Goal: Task Accomplishment & Management: Use online tool/utility

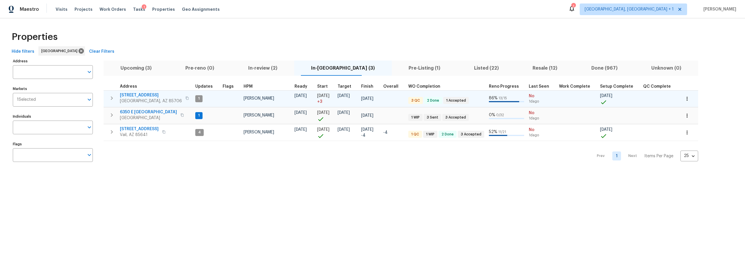
click at [185, 98] on icon "button" at bounding box center [186, 97] width 3 height 3
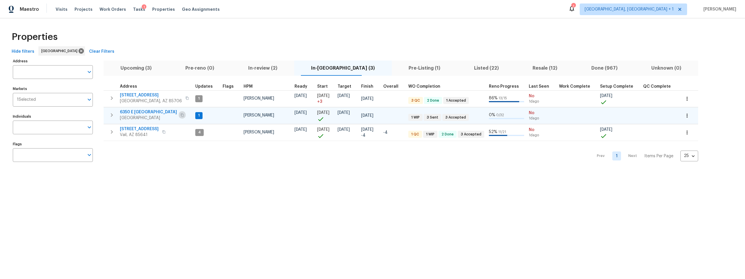
click at [179, 114] on button "button" at bounding box center [182, 115] width 7 height 8
click at [180, 113] on icon "button" at bounding box center [181, 114] width 3 height 3
click at [180, 115] on icon "button" at bounding box center [181, 114] width 3 height 3
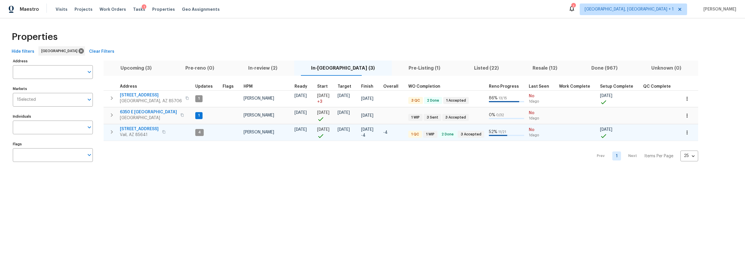
click at [165, 131] on icon "button" at bounding box center [163, 131] width 3 height 3
click at [166, 131] on icon "button" at bounding box center [163, 131] width 3 height 3
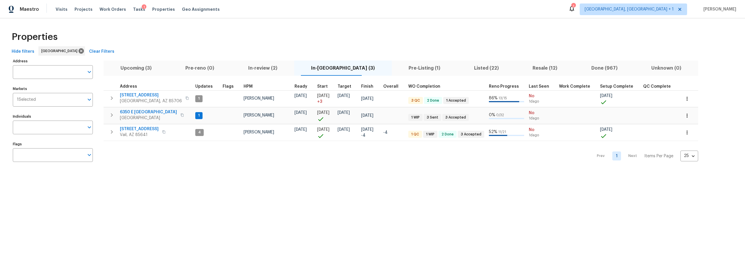
click at [395, 66] on span "Pre-Listing (1)" at bounding box center [424, 68] width 58 height 8
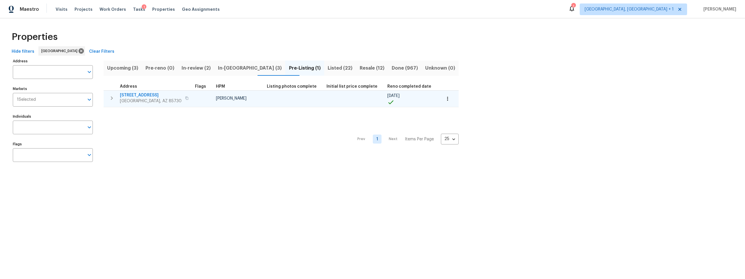
click at [185, 97] on icon "button" at bounding box center [186, 97] width 3 height 3
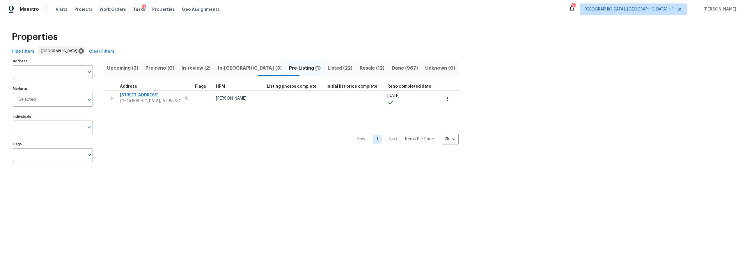
click at [203, 67] on span "In-review (2)" at bounding box center [195, 68] width 29 height 8
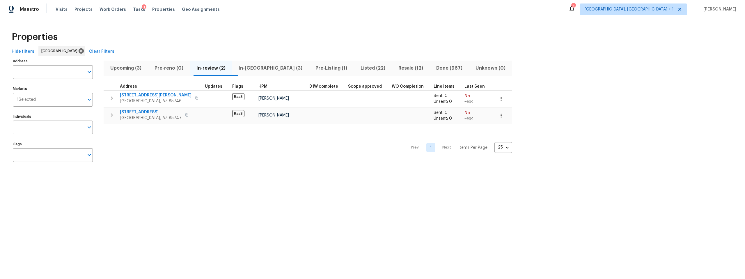
click at [125, 70] on span "Upcoming (3)" at bounding box center [125, 68] width 37 height 8
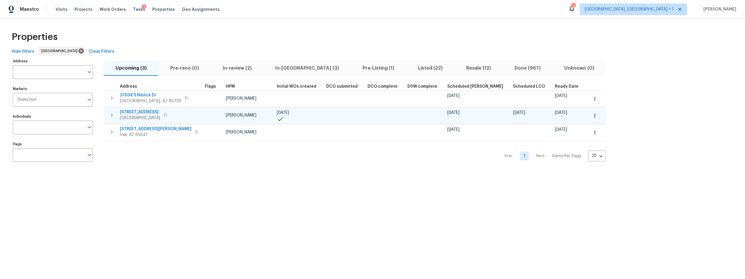
click at [167, 115] on icon "button" at bounding box center [164, 114] width 3 height 3
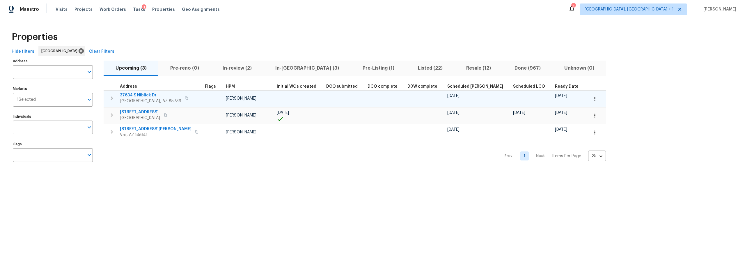
click at [185, 98] on icon "button" at bounding box center [186, 97] width 3 height 3
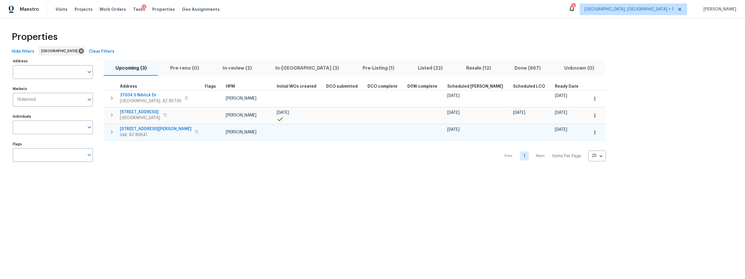
click at [193, 131] on button "button" at bounding box center [196, 132] width 7 height 8
click at [195, 131] on icon "button" at bounding box center [196, 131] width 3 height 3
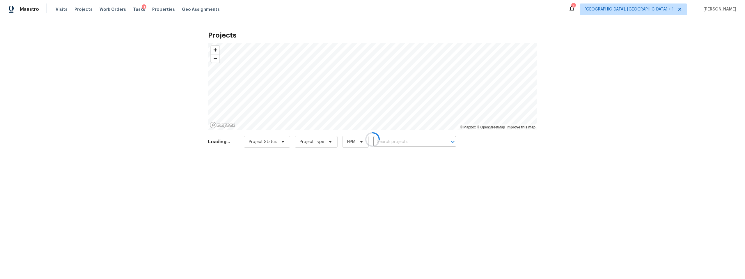
click at [60, 9] on div at bounding box center [372, 139] width 745 height 279
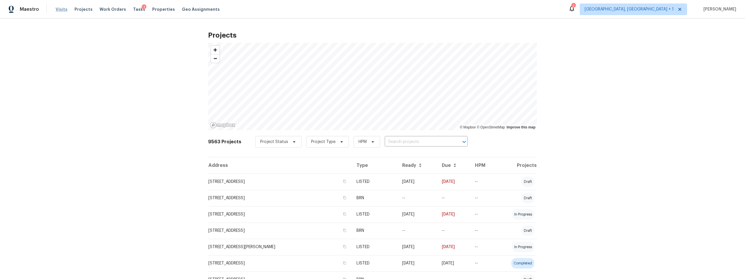
click at [59, 8] on span "Visits" at bounding box center [62, 9] width 12 height 6
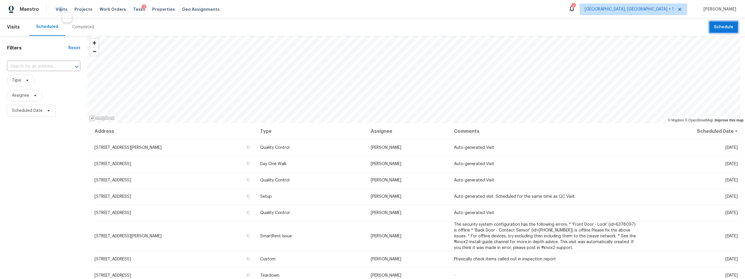
click at [709, 29] on button "Schedule" at bounding box center [723, 27] width 29 height 12
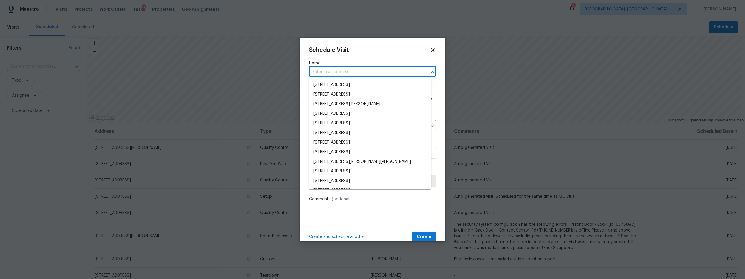
click at [343, 70] on input "text" at bounding box center [364, 71] width 111 height 9
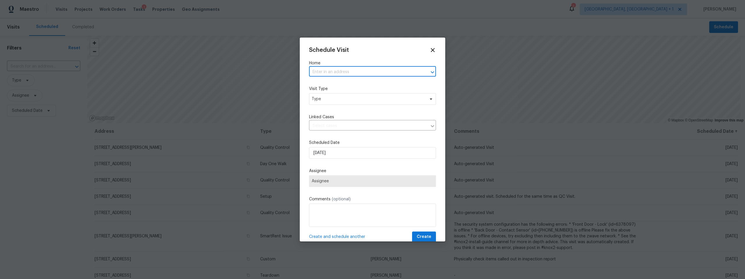
paste input "5051 E Wash Overlook Dr Tucson AZ 85706"
type input "5051 E Wash Overlook Dr Tucson AZ 85706"
click at [344, 86] on li "5051 E Wash Overlook Dr, Tucson, AZ 85706" at bounding box center [370, 85] width 122 height 10
click at [339, 99] on span "Type" at bounding box center [368, 99] width 113 height 6
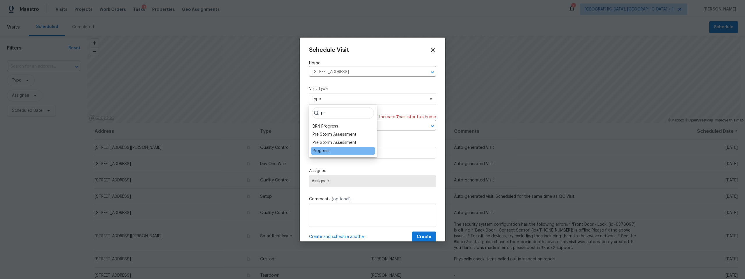
type input "pr"
click at [323, 149] on div "Progress" at bounding box center [320, 151] width 17 height 6
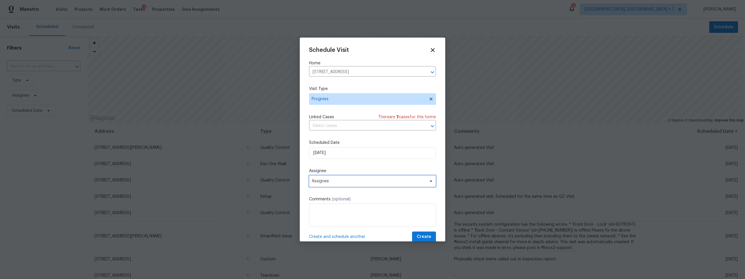
click at [341, 179] on span "Assignee" at bounding box center [369, 181] width 114 height 5
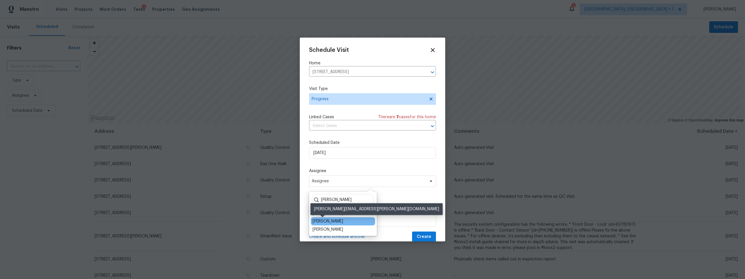
type input "john"
click at [332, 220] on div "[PERSON_NAME]" at bounding box center [327, 221] width 31 height 6
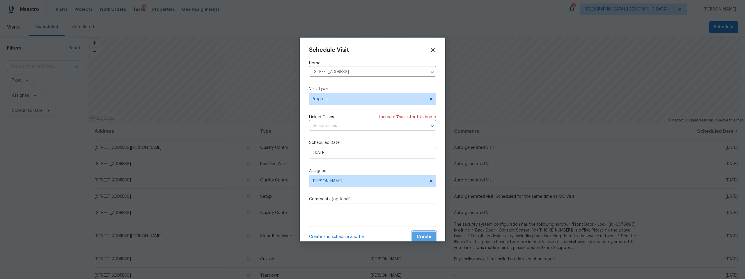
click at [417, 235] on span "Create" at bounding box center [424, 236] width 15 height 7
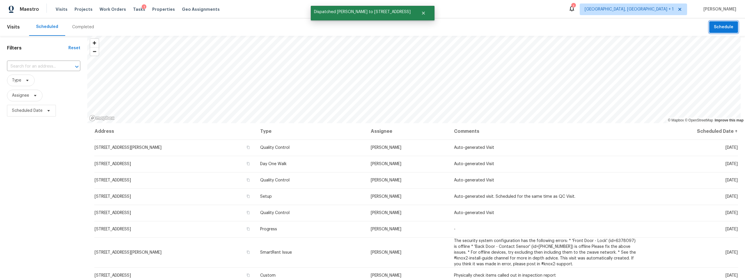
click at [718, 28] on span "Schedule" at bounding box center [722, 27] width 19 height 7
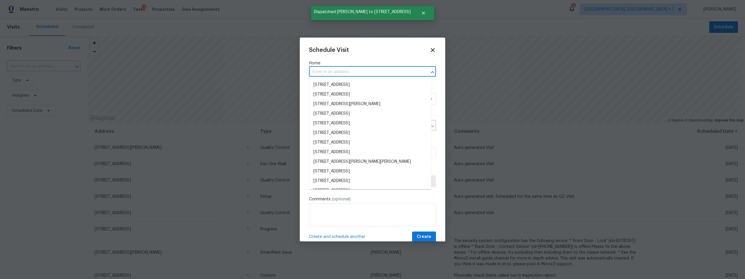
click at [347, 73] on input "text" at bounding box center [364, 71] width 111 height 9
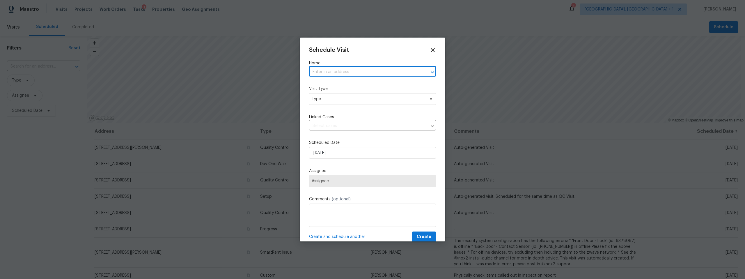
paste input "5051 E Wash Overlook Dr Tucson AZ 85706"
type input "5051 E Wash Overlook Dr Tucson AZ 85706"
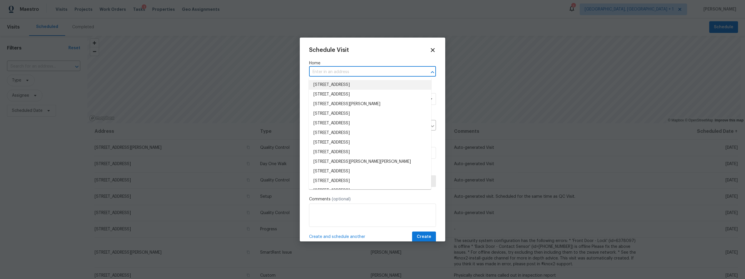
click at [353, 70] on input "text" at bounding box center [364, 71] width 111 height 9
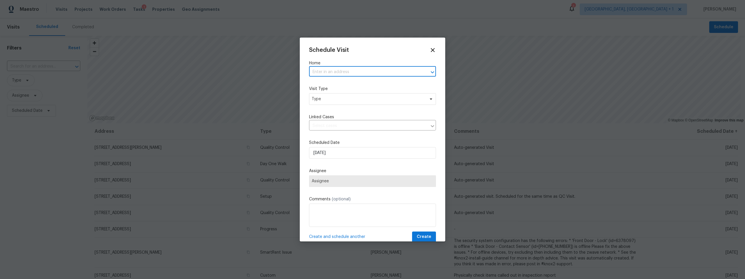
paste input "5051 E Wash Overlook Dr Tucson AZ 85706"
type input "5051 E Wash Overlook Dr Tucson AZ 85706"
click at [356, 83] on li "5051 E Wash Overlook Dr, Tucson, AZ 85706" at bounding box center [370, 85] width 122 height 10
click at [346, 97] on span "Type" at bounding box center [368, 99] width 113 height 6
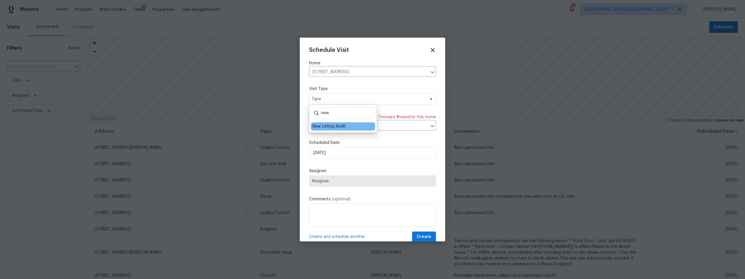
type input "new"
click at [330, 124] on div "New Listing Audit" at bounding box center [328, 126] width 33 height 6
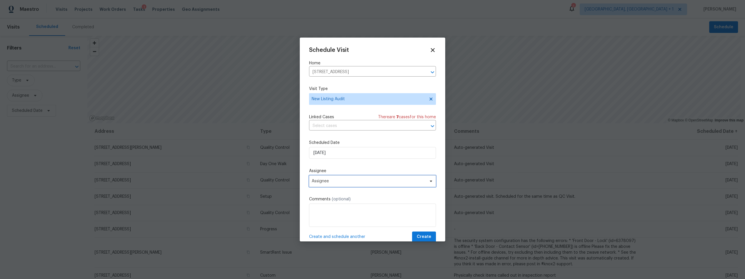
click at [343, 180] on span "Assignee" at bounding box center [369, 181] width 114 height 5
type input "john"
click at [345, 222] on div "[PERSON_NAME]" at bounding box center [343, 221] width 64 height 8
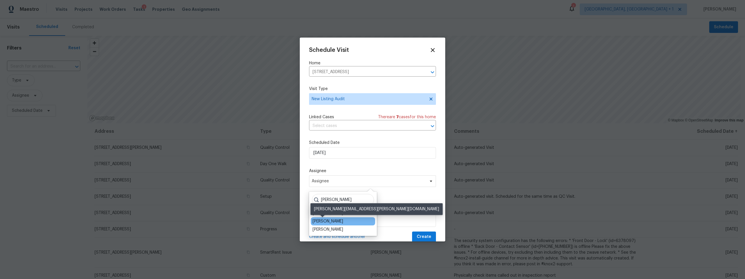
click at [330, 220] on div "[PERSON_NAME]" at bounding box center [327, 221] width 31 height 6
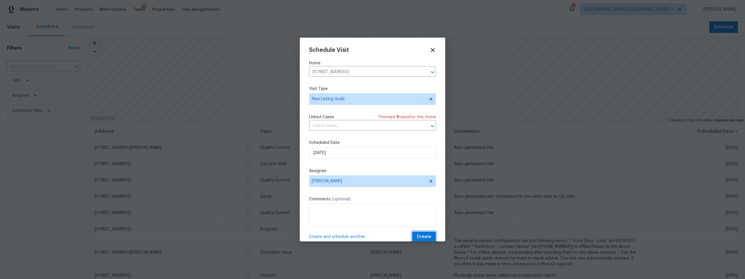
click at [417, 235] on span "Create" at bounding box center [424, 236] width 15 height 7
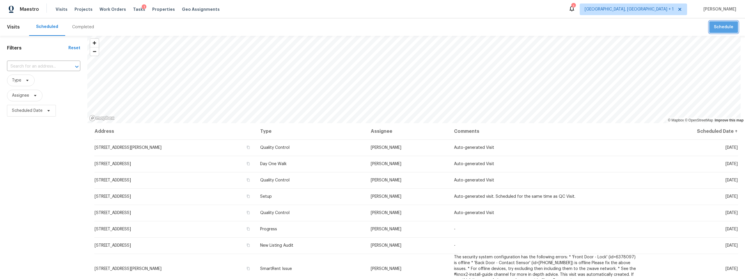
click at [724, 28] on span "Schedule" at bounding box center [722, 27] width 19 height 7
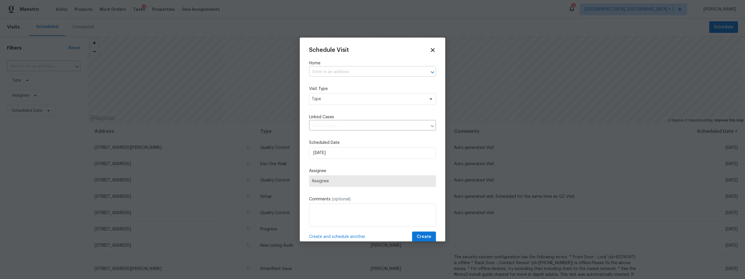
click at [350, 72] on input "text" at bounding box center [364, 71] width 111 height 9
paste input "6350 E Calle Orion Tucson AZ 85710"
type input "6350 E Calle Orion Tucson AZ 85710"
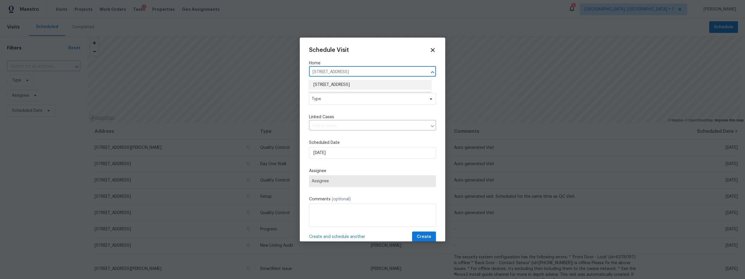
click at [362, 85] on li "6350 E Calle Orion, Tucson, AZ 85710" at bounding box center [370, 85] width 122 height 10
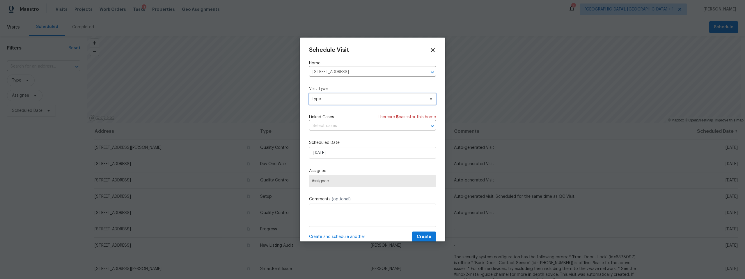
click at [357, 98] on span "Type" at bounding box center [368, 99] width 113 height 6
type input "reno"
click at [338, 125] on div "Reno Start" at bounding box center [343, 126] width 64 height 8
click at [329, 125] on div "Reno Start" at bounding box center [322, 126] width 21 height 6
click at [337, 179] on span "Assignee" at bounding box center [369, 181] width 114 height 5
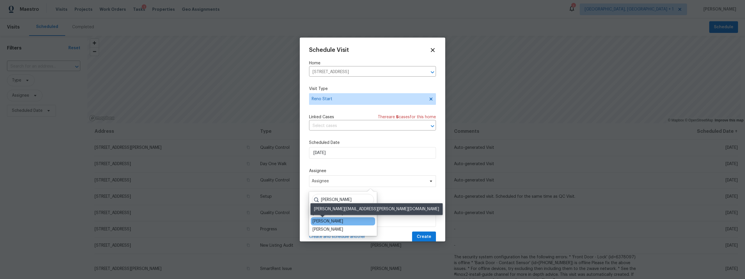
type input "john"
click at [318, 219] on div "[PERSON_NAME]" at bounding box center [327, 221] width 31 height 6
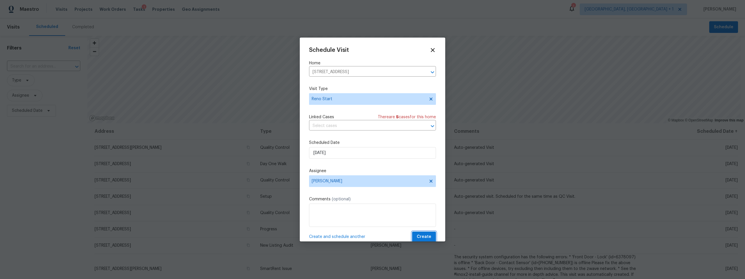
click at [417, 235] on span "Create" at bounding box center [424, 236] width 15 height 7
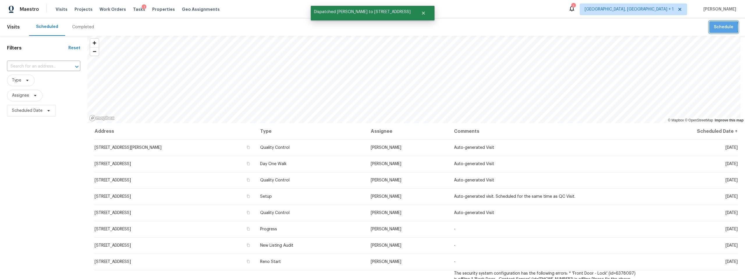
click at [714, 27] on span "Schedule" at bounding box center [722, 27] width 19 height 7
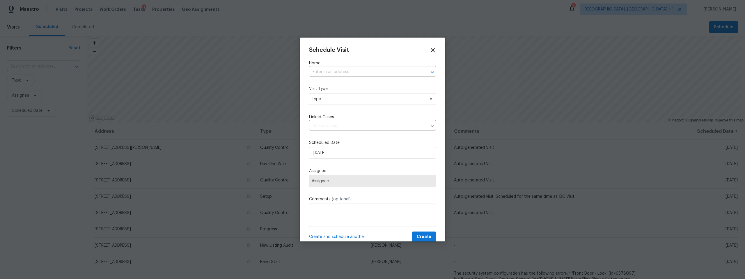
click at [328, 72] on input "text" at bounding box center [364, 71] width 111 height 9
paste input "6350 E Calle Orion Tucson AZ 85710"
type input "6350 E Calle Orion Tucson AZ 85710"
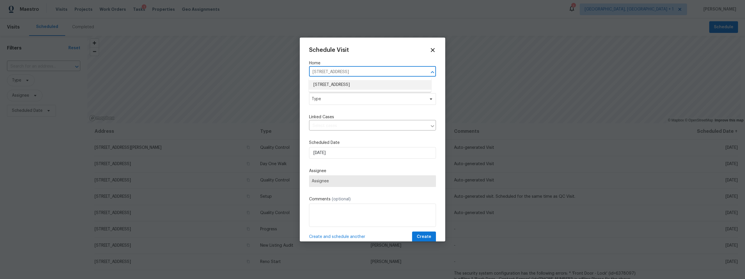
click at [349, 83] on li "6350 E Calle Orion, Tucson, AZ 85710" at bounding box center [370, 85] width 122 height 10
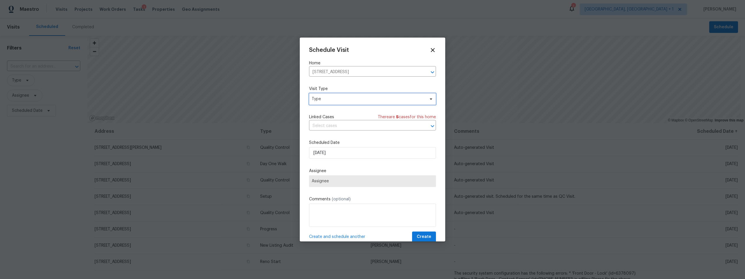
click at [345, 97] on span "Type" at bounding box center [368, 99] width 113 height 6
type input "pr"
click at [328, 149] on div "Progress" at bounding box center [320, 151] width 17 height 6
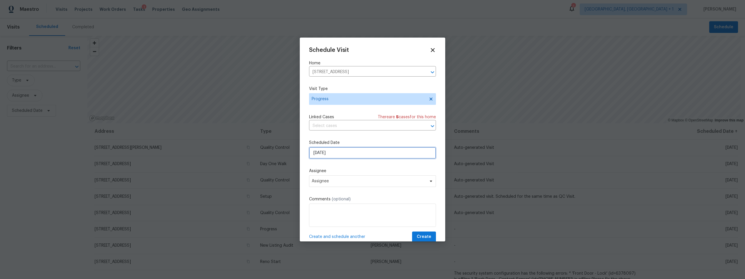
click at [341, 153] on input "10/8/2025" at bounding box center [372, 153] width 127 height 12
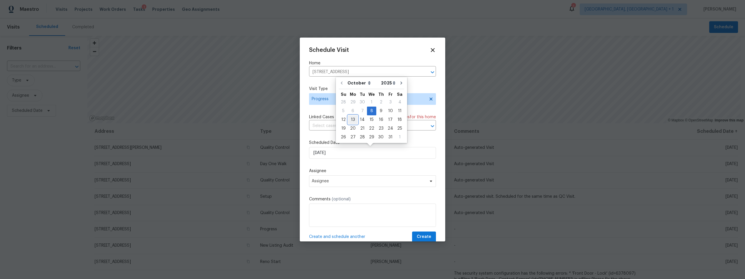
click at [352, 120] on div "13" at bounding box center [353, 119] width 10 height 8
type input "10/13/2025"
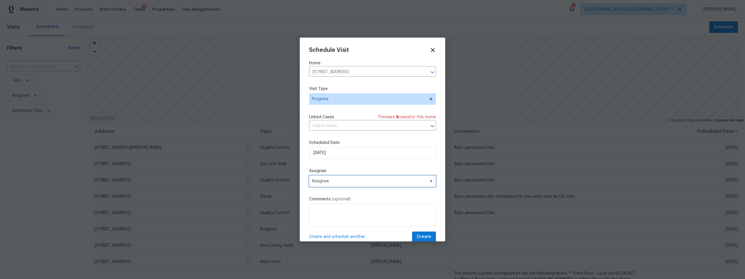
click at [336, 179] on span "Assignee" at bounding box center [369, 181] width 114 height 5
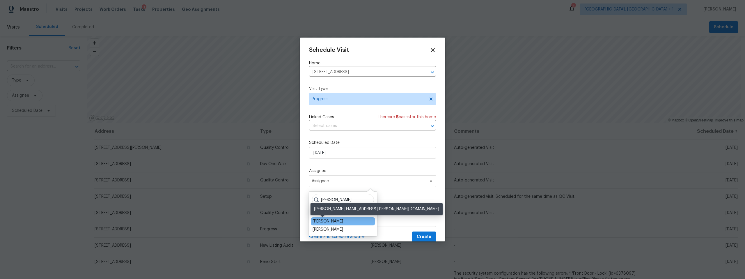
type input "john"
click at [326, 221] on div "[PERSON_NAME]" at bounding box center [327, 221] width 31 height 6
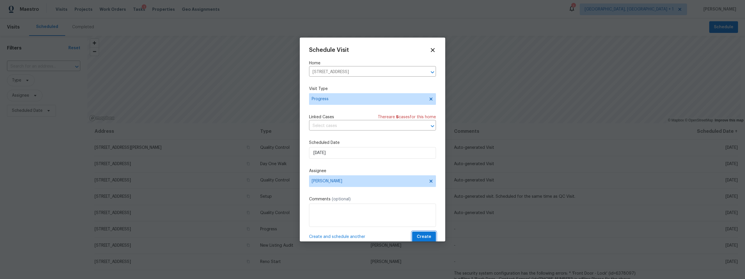
click at [417, 235] on span "Create" at bounding box center [424, 236] width 15 height 7
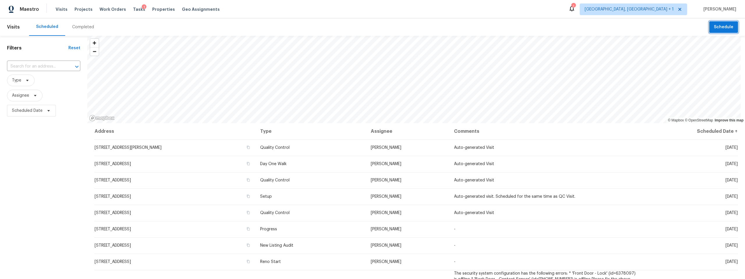
click at [713, 27] on span "Schedule" at bounding box center [722, 27] width 19 height 7
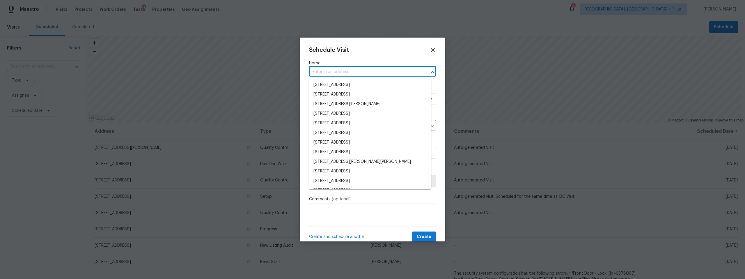
click at [373, 70] on input "text" at bounding box center [364, 71] width 111 height 9
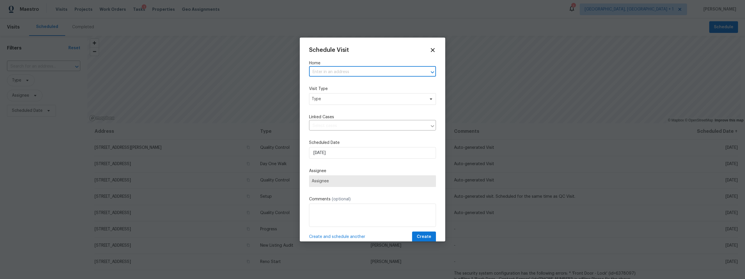
paste input "10424 S Painted Mare Dr Vail AZ 85641"
type input "10424 S Painted Mare Dr Vail AZ 85641"
click at [343, 84] on li "10424 S Painted Mare Dr, Vail, AZ 85641" at bounding box center [370, 85] width 122 height 10
click at [339, 98] on span "Type" at bounding box center [368, 99] width 113 height 6
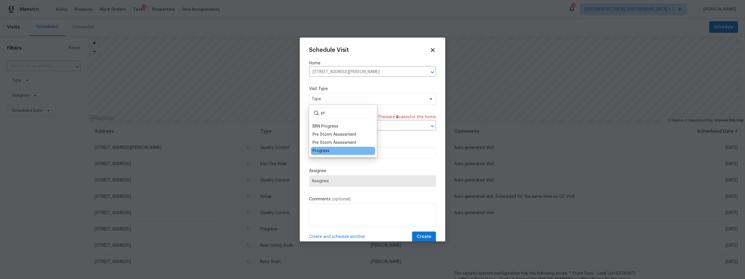
type input "pr"
click at [329, 148] on div "Progress" at bounding box center [343, 151] width 64 height 8
click at [323, 148] on div "Progress" at bounding box center [320, 151] width 17 height 6
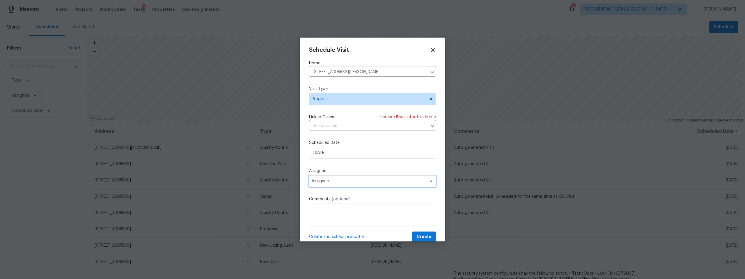
click at [359, 181] on span "Assignee" at bounding box center [369, 181] width 114 height 5
type input "john"
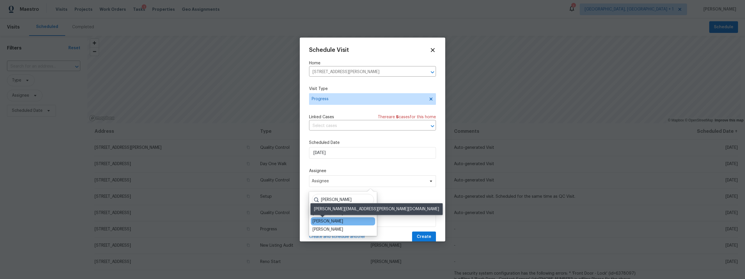
click at [328, 218] on div "[PERSON_NAME]" at bounding box center [327, 221] width 31 height 6
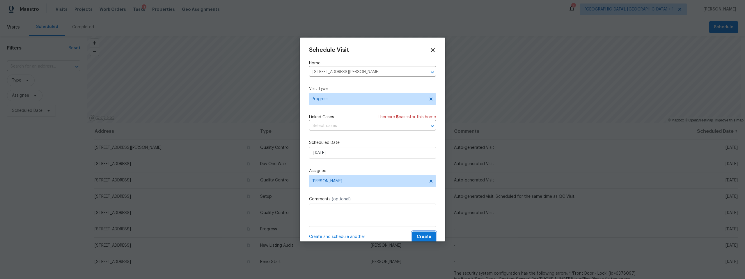
click at [417, 233] on span "Create" at bounding box center [424, 236] width 15 height 7
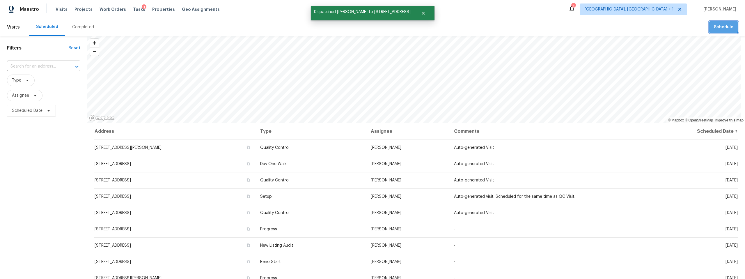
click at [713, 26] on span "Schedule" at bounding box center [722, 27] width 19 height 7
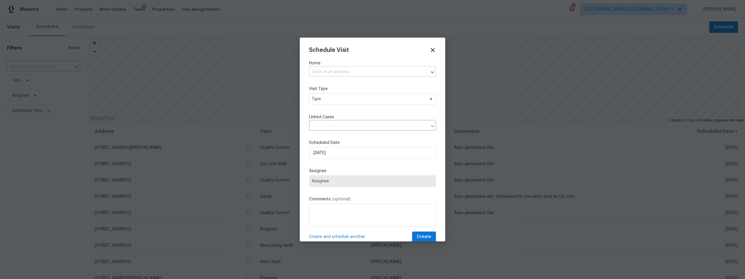
click at [355, 70] on input "text" at bounding box center [364, 71] width 111 height 9
paste input "10424 S Painted Mare Dr Vail AZ 85641"
type input "10424 S Painted Mare Dr Vail AZ 85641"
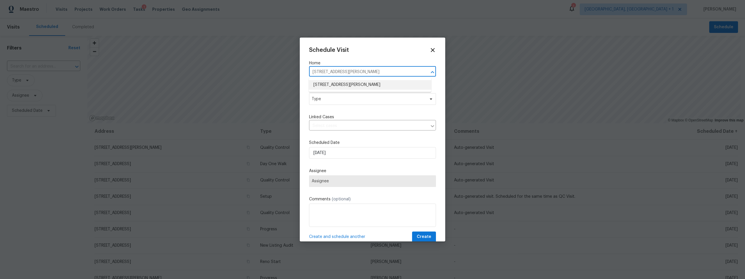
click at [354, 85] on li "10424 S Painted Mare Dr, Vail, AZ 85641" at bounding box center [370, 85] width 122 height 10
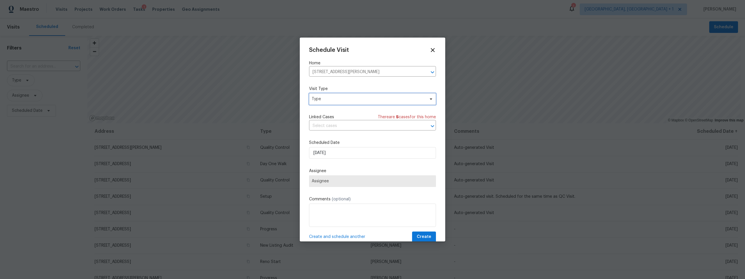
click at [346, 98] on span "Type" at bounding box center [368, 99] width 113 height 6
type input "new"
click at [330, 124] on div "New Listing Audit" at bounding box center [328, 126] width 33 height 6
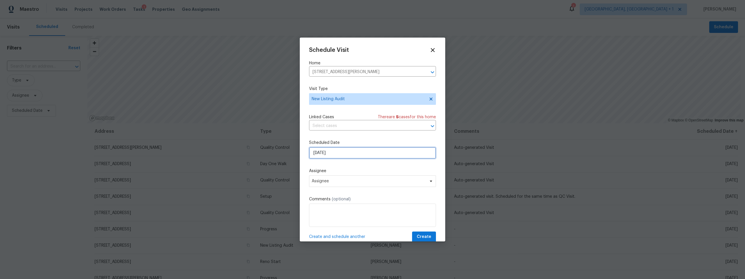
click at [346, 154] on input "10/8/2025" at bounding box center [372, 153] width 127 height 12
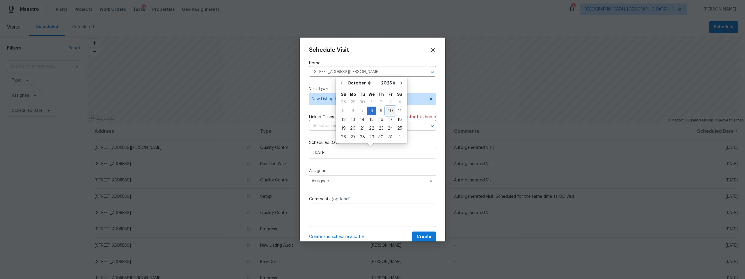
click at [387, 111] on div "10" at bounding box center [390, 111] width 10 height 8
type input "10/10/2025"
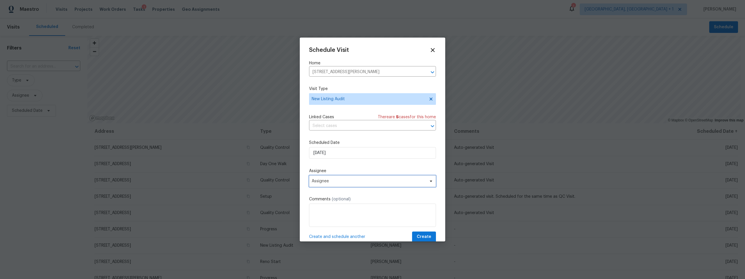
click at [331, 180] on span "Assignee" at bounding box center [369, 181] width 114 height 5
type input "john"
click at [337, 220] on div "[PERSON_NAME]" at bounding box center [343, 221] width 64 height 8
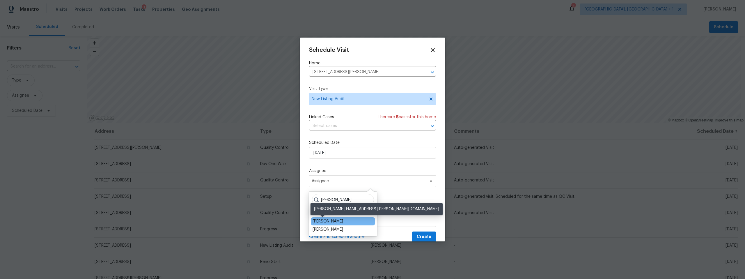
click at [327, 220] on div "[PERSON_NAME]" at bounding box center [327, 221] width 31 height 6
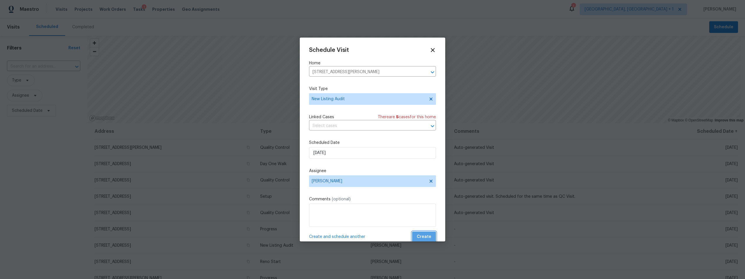
click at [419, 233] on span "Create" at bounding box center [424, 236] width 15 height 7
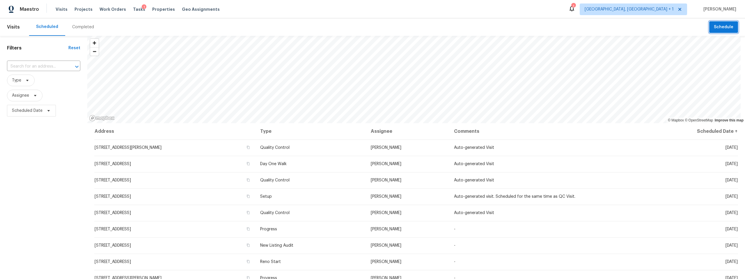
click at [716, 27] on span "Schedule" at bounding box center [722, 27] width 19 height 7
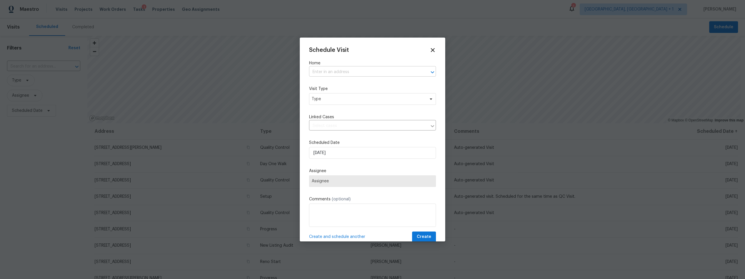
click at [347, 70] on input "text" at bounding box center [364, 71] width 111 height 9
paste input "8558 E Ruby Dr Tucson AZ 85730"
type input "8558 E Ruby Dr Tucson AZ 85730"
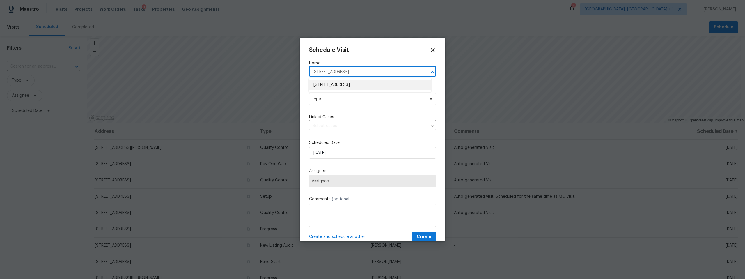
click at [350, 83] on li "8558 E Ruby Dr, Tucson, AZ 85730" at bounding box center [370, 85] width 122 height 10
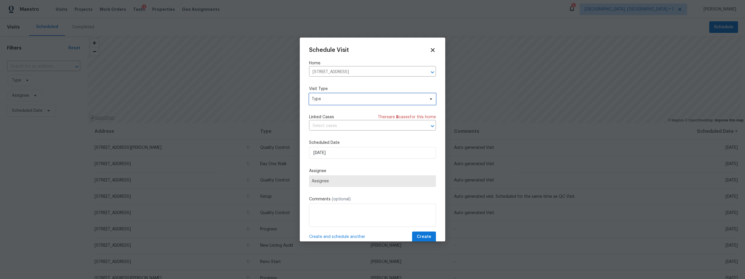
click at [343, 98] on span "Type" at bounding box center [368, 99] width 113 height 6
type input "new"
click at [327, 127] on div "New Listing Audit" at bounding box center [328, 126] width 33 height 6
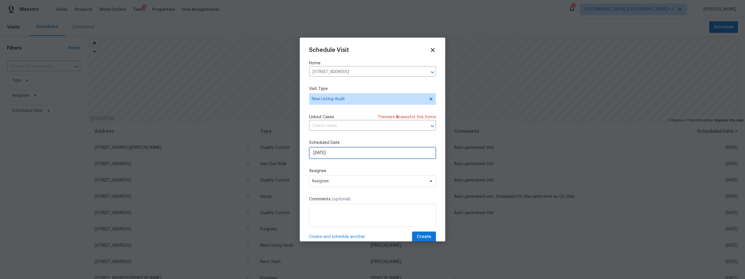
click at [337, 152] on input "10/8/2025" at bounding box center [372, 153] width 127 height 12
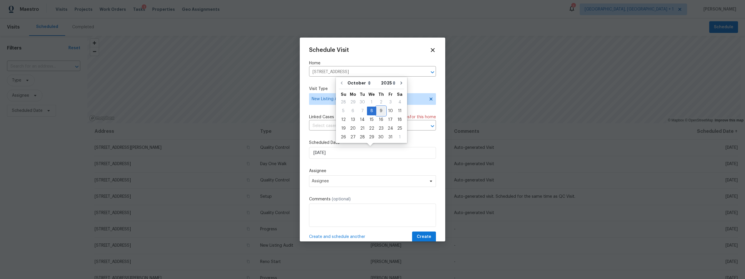
click at [380, 109] on div "9" at bounding box center [380, 111] width 9 height 8
type input "10/9/2025"
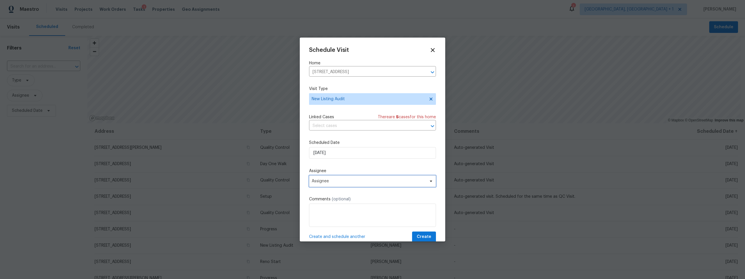
click at [340, 179] on span "Assignee" at bounding box center [369, 181] width 114 height 5
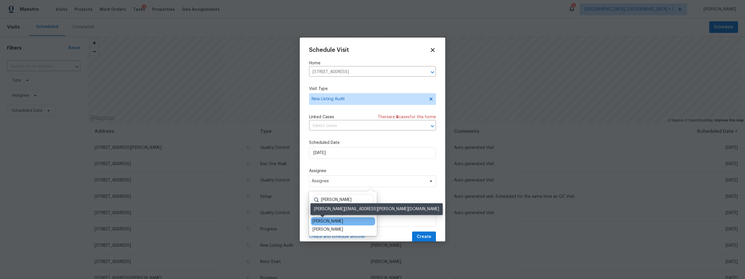
type input "john"
click at [322, 218] on div "[PERSON_NAME]" at bounding box center [327, 221] width 31 height 6
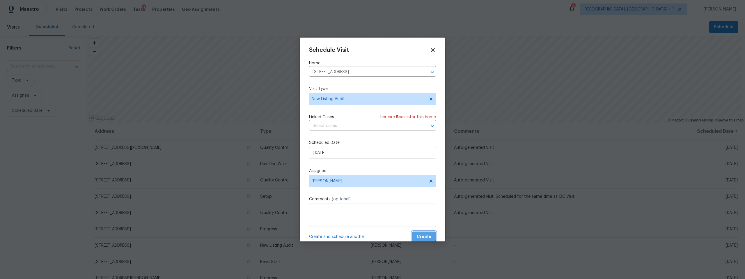
click at [417, 235] on span "Create" at bounding box center [424, 236] width 15 height 7
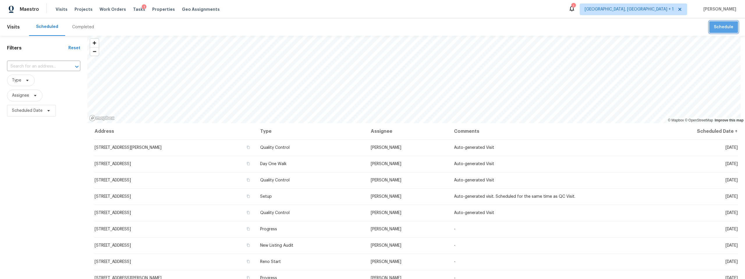
click at [718, 24] on span "Schedule" at bounding box center [722, 27] width 19 height 7
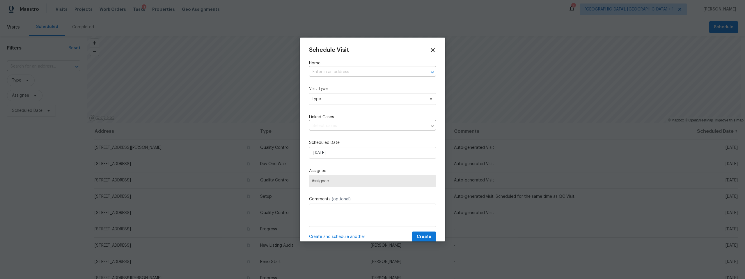
click at [362, 70] on input "text" at bounding box center [364, 71] width 111 height 9
paste input "9159 E Broadway Blvd Unit A Tucson AZ 85710"
type input "9159 E Broadway Blvd"
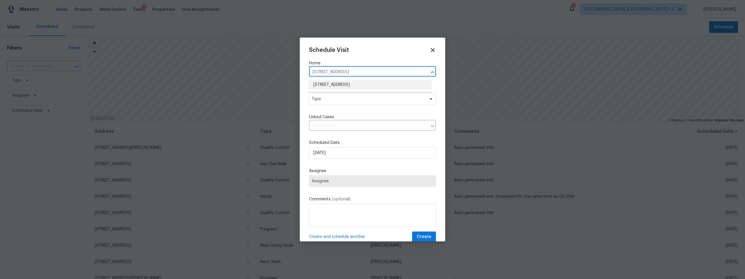
click at [384, 85] on li "9159 E Broadway Blvd Unit A, Tucson, AZ 85710" at bounding box center [370, 85] width 122 height 10
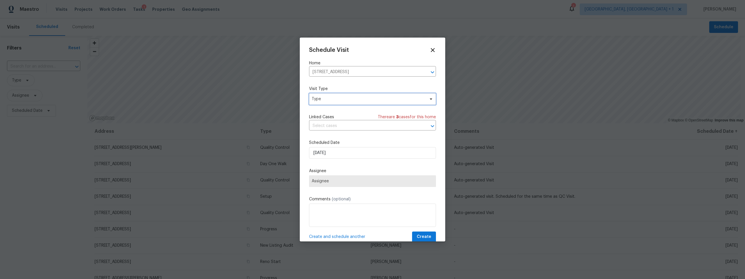
click at [342, 100] on span "Type" at bounding box center [368, 99] width 113 height 6
type input "reno"
click at [316, 126] on div "Reno Start" at bounding box center [322, 126] width 21 height 6
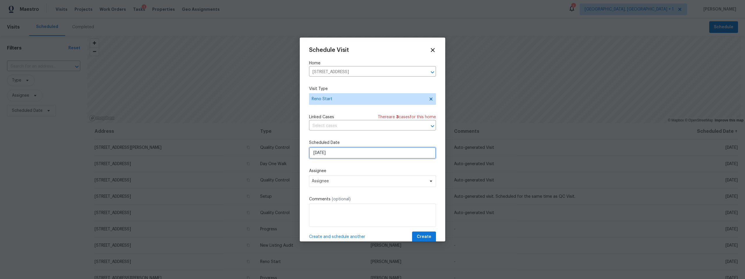
click at [337, 151] on input "10/8/2025" at bounding box center [372, 153] width 127 height 12
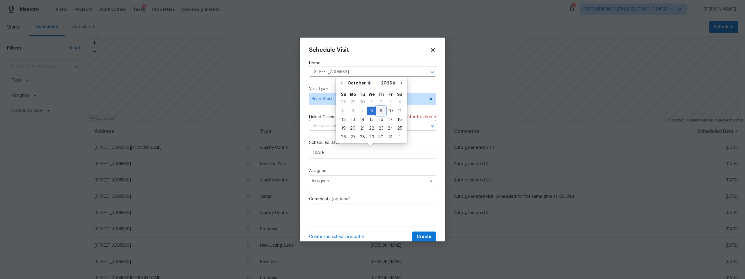
click at [380, 110] on div "9" at bounding box center [380, 111] width 9 height 8
type input "10/9/2025"
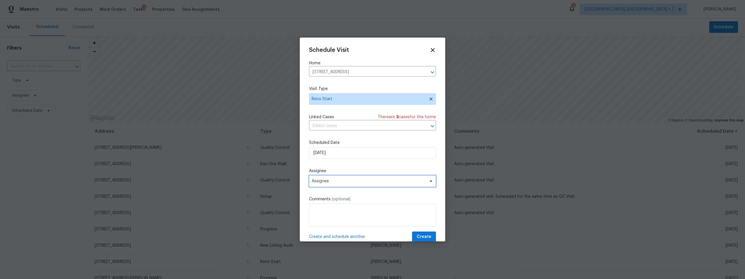
click at [353, 179] on span "Assignee" at bounding box center [369, 181] width 114 height 5
type input "john"
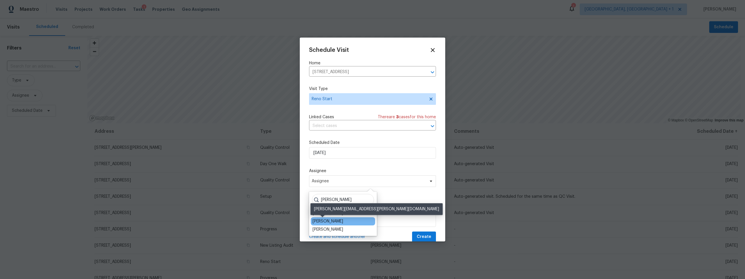
click at [319, 219] on div "[PERSON_NAME]" at bounding box center [327, 221] width 31 height 6
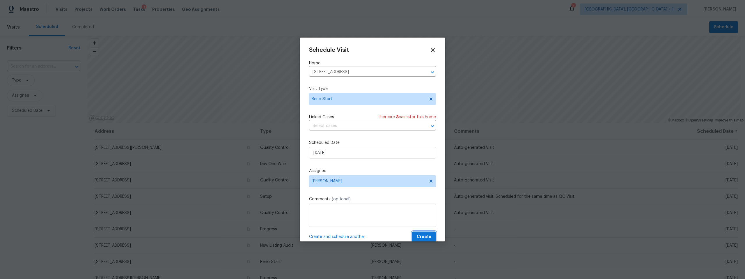
click at [417, 234] on span "Create" at bounding box center [424, 236] width 15 height 7
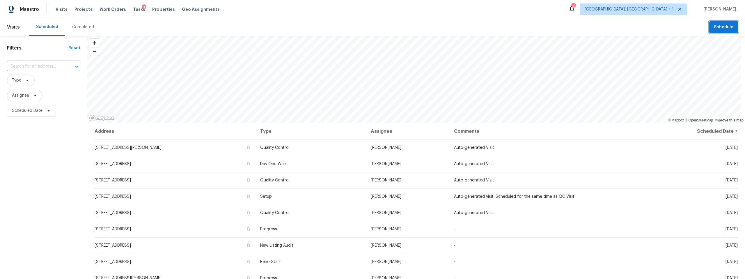
click at [718, 27] on span "Schedule" at bounding box center [722, 27] width 19 height 7
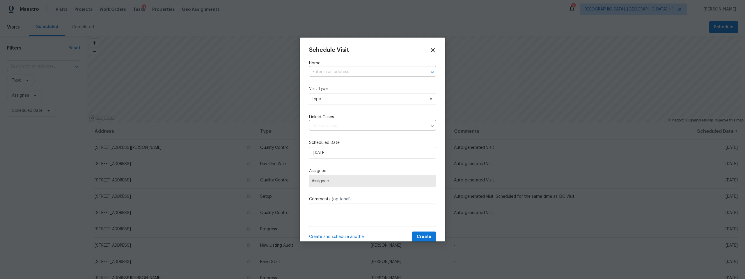
click at [356, 72] on input "text" at bounding box center [364, 71] width 111 height 9
paste input "37634 S Niblick Dr Tucson AZ 85739"
type input "37634 S Niblick Dr Tucson AZ 85739"
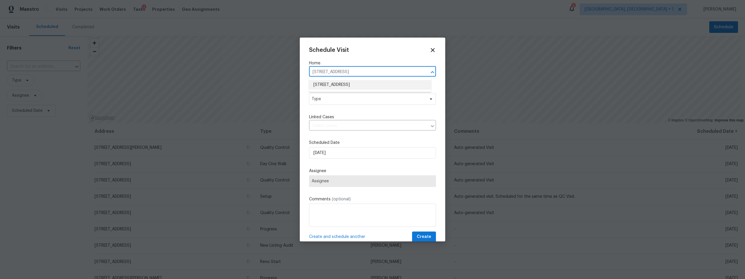
click at [355, 84] on li "37634 S Niblick Dr, Tucson, AZ 85739" at bounding box center [370, 85] width 122 height 10
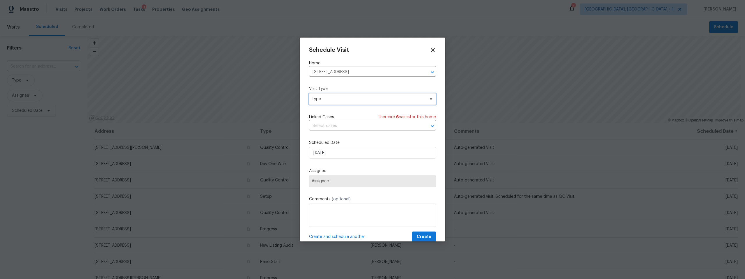
click at [348, 98] on span "Type" at bounding box center [368, 99] width 113 height 6
type input "ren"
click at [334, 124] on div "Reno Start" at bounding box center [343, 126] width 64 height 8
click at [329, 125] on div "Reno Start" at bounding box center [322, 126] width 21 height 6
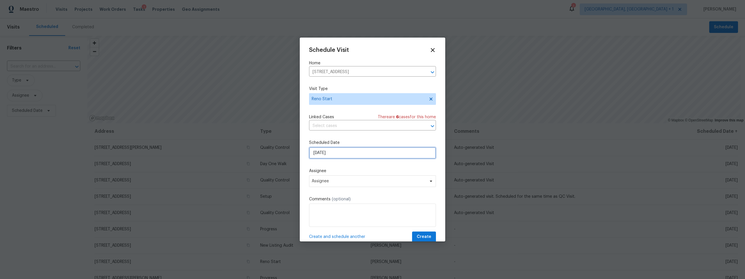
click at [344, 152] on input "10/8/2025" at bounding box center [372, 153] width 127 height 12
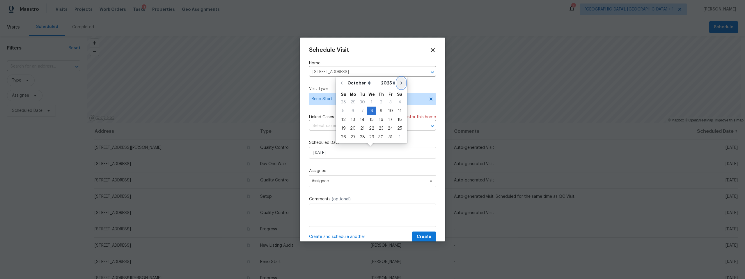
click at [400, 83] on icon "Go to next month" at bounding box center [401, 82] width 2 height 3
type input "11/8/2025"
select select "10"
click at [388, 119] on div "21" at bounding box center [390, 119] width 9 height 8
type input "11/21/2025"
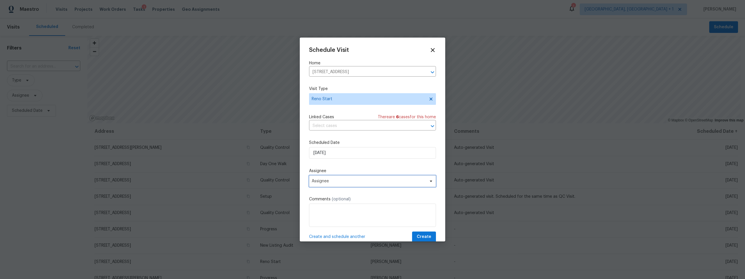
click at [357, 179] on span "Assignee" at bounding box center [369, 181] width 114 height 5
type input "john"
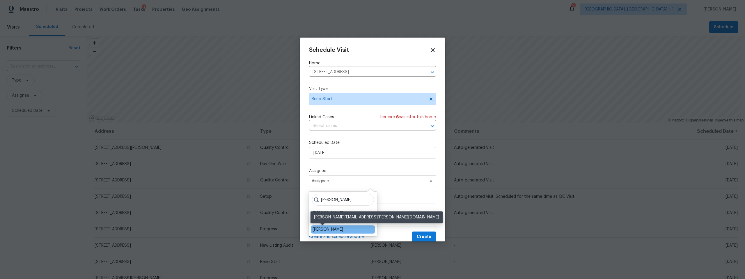
click at [325, 227] on div "[PERSON_NAME]" at bounding box center [327, 229] width 31 height 6
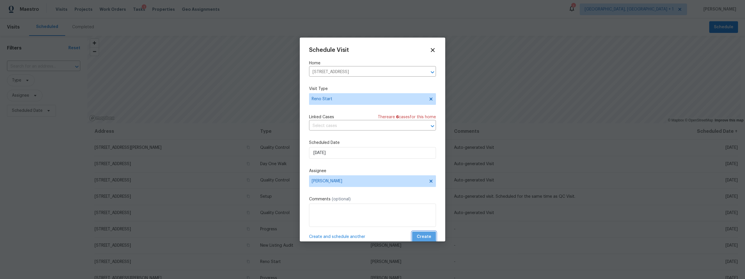
click at [417, 234] on span "Create" at bounding box center [424, 236] width 15 height 7
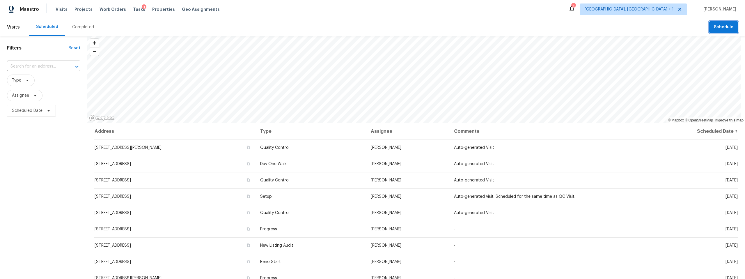
click at [728, 26] on span "Schedule" at bounding box center [722, 27] width 19 height 7
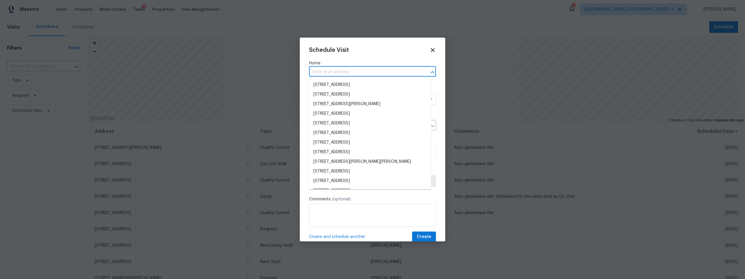
click at [366, 72] on input "text" at bounding box center [364, 71] width 111 height 9
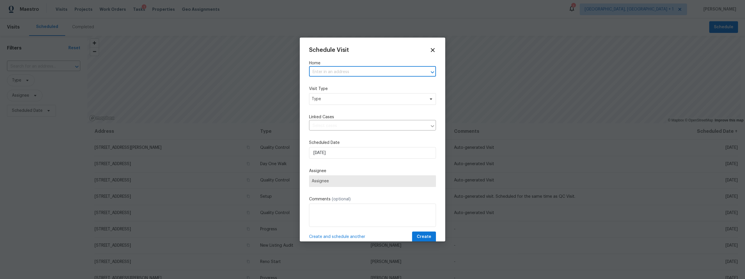
paste input "12064 E Becker Dr Vail AZ 85641"
type input "12064 E Becker Dr Vail AZ 85641"
click at [344, 86] on li "12064 E Becker Dr, Vail, AZ 85641" at bounding box center [370, 85] width 122 height 10
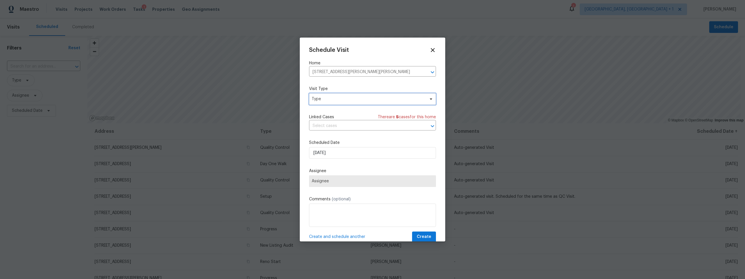
click at [341, 100] on span "Type" at bounding box center [368, 99] width 113 height 6
type input "reno"
click at [323, 124] on div "Reno Start" at bounding box center [322, 126] width 21 height 6
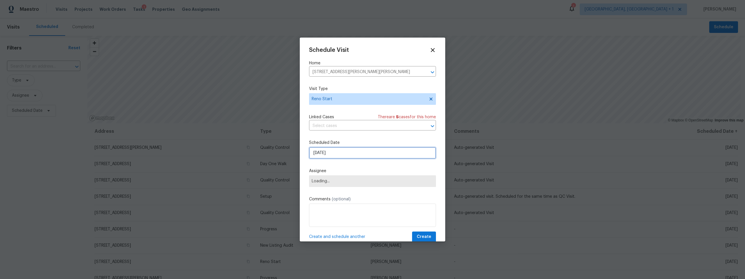
click at [334, 151] on input "10/8/2025" at bounding box center [372, 153] width 127 height 12
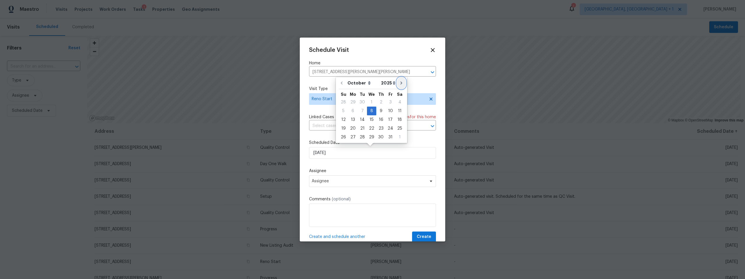
click at [399, 83] on icon "Go to next month" at bounding box center [401, 83] width 5 height 5
type input "11/8/2025"
select select "10"
click at [353, 100] on div "3" at bounding box center [353, 102] width 10 height 8
type input "11/3/2025"
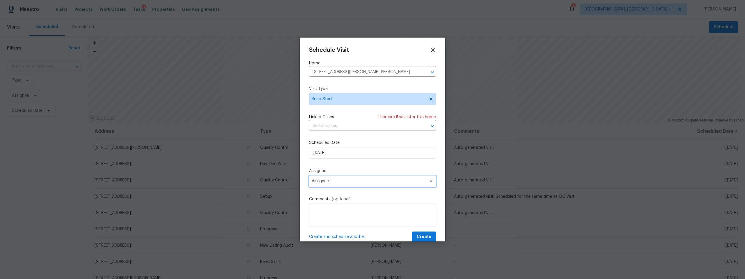
click at [350, 181] on span "Assignee" at bounding box center [369, 181] width 114 height 5
type input "john"
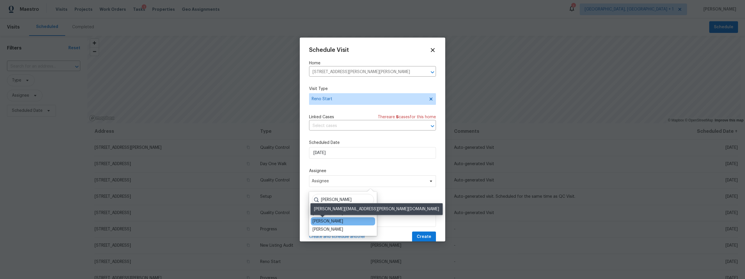
click at [323, 218] on div "[PERSON_NAME]" at bounding box center [327, 221] width 31 height 6
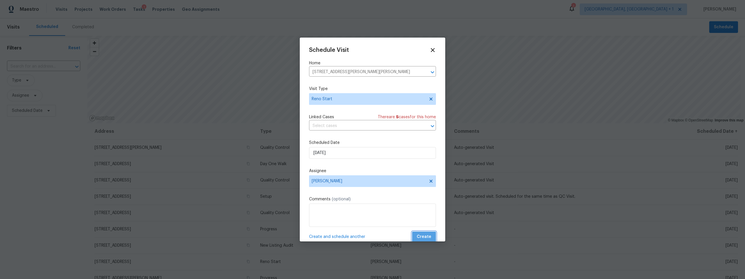
click at [428, 236] on button "Create" at bounding box center [424, 236] width 24 height 11
